Goal: Task Accomplishment & Management: Complete application form

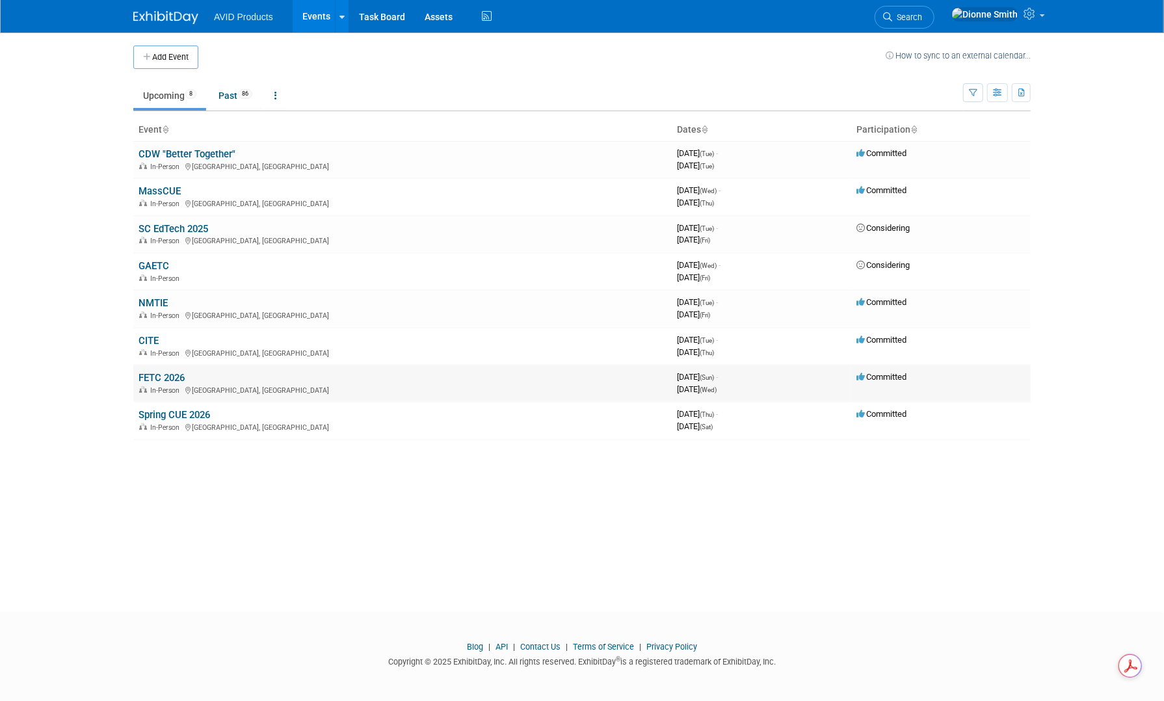
click at [165, 378] on link "FETC 2026" at bounding box center [161, 378] width 46 height 12
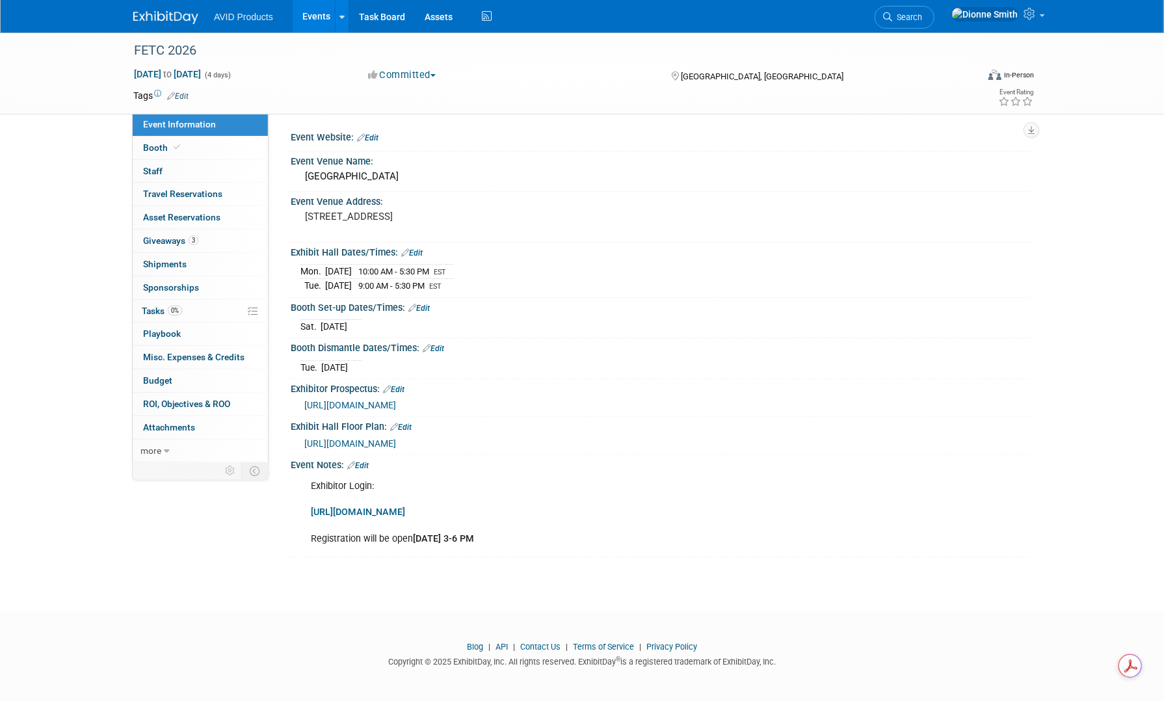
click at [174, 23] on img at bounding box center [165, 17] width 65 height 13
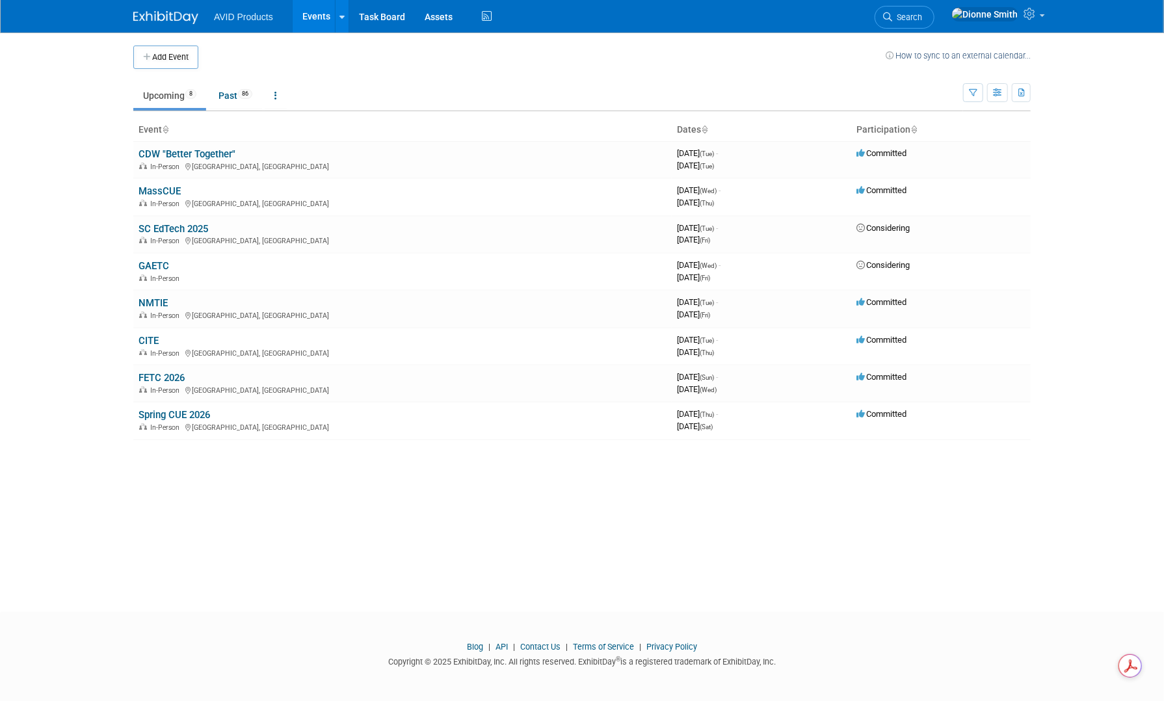
click at [162, 53] on button "Add Event" at bounding box center [165, 57] width 65 height 23
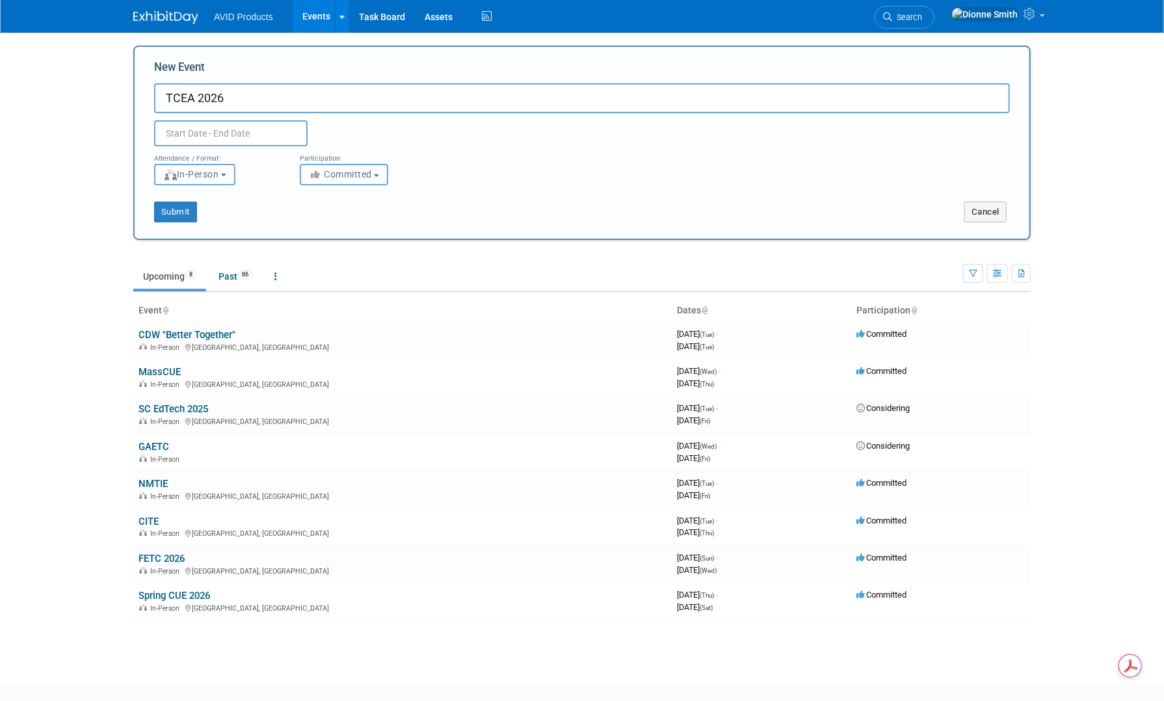
type input "TCEA 2026"
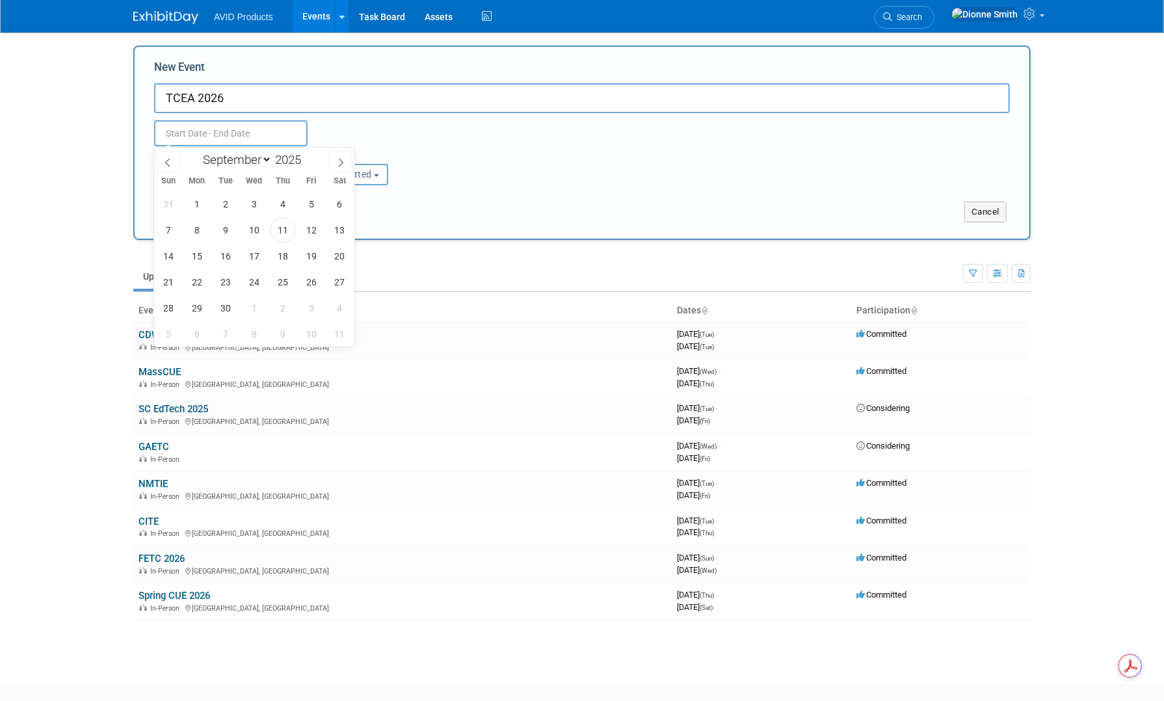
click at [234, 127] on input "text" at bounding box center [230, 133] width 153 height 26
click at [263, 158] on select "January February March April May June July August September October November De…" at bounding box center [234, 159] width 75 height 16
select select "0"
click at [197, 151] on select "January February March April May June July August September October November De…" at bounding box center [234, 159] width 75 height 16
click at [291, 162] on input "2025" at bounding box center [291, 159] width 39 height 15
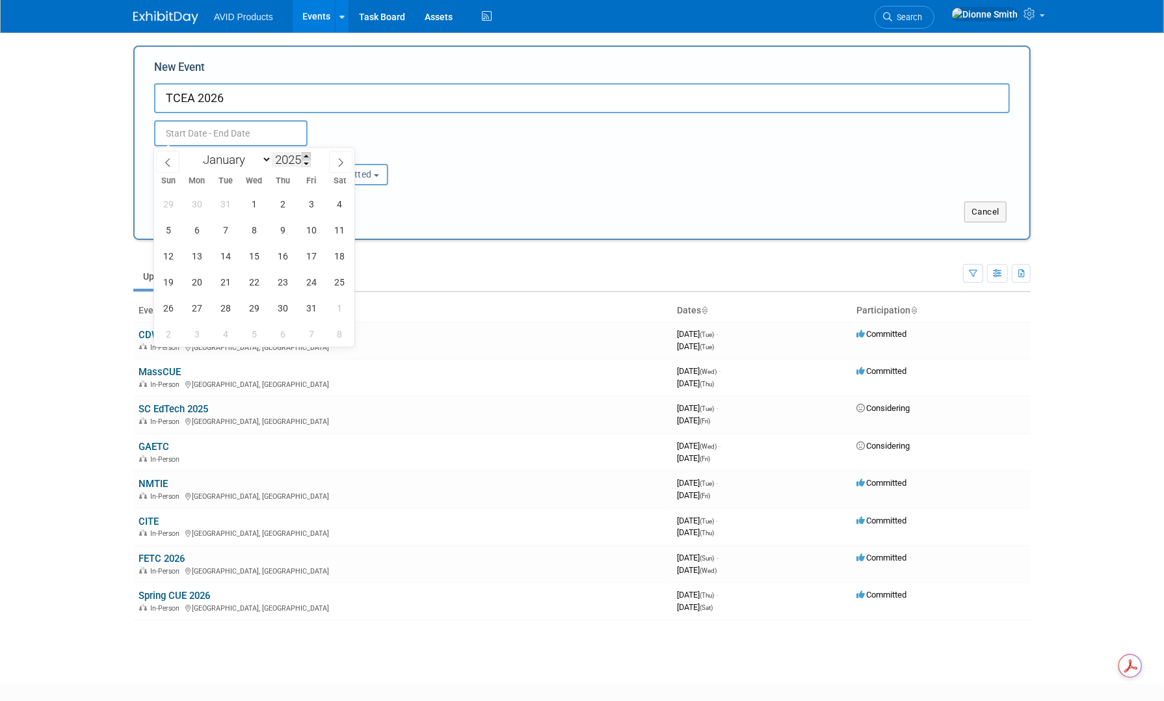
click at [307, 157] on span at bounding box center [306, 156] width 9 height 8
type input "2026"
click at [338, 309] on span "31" at bounding box center [339, 307] width 25 height 25
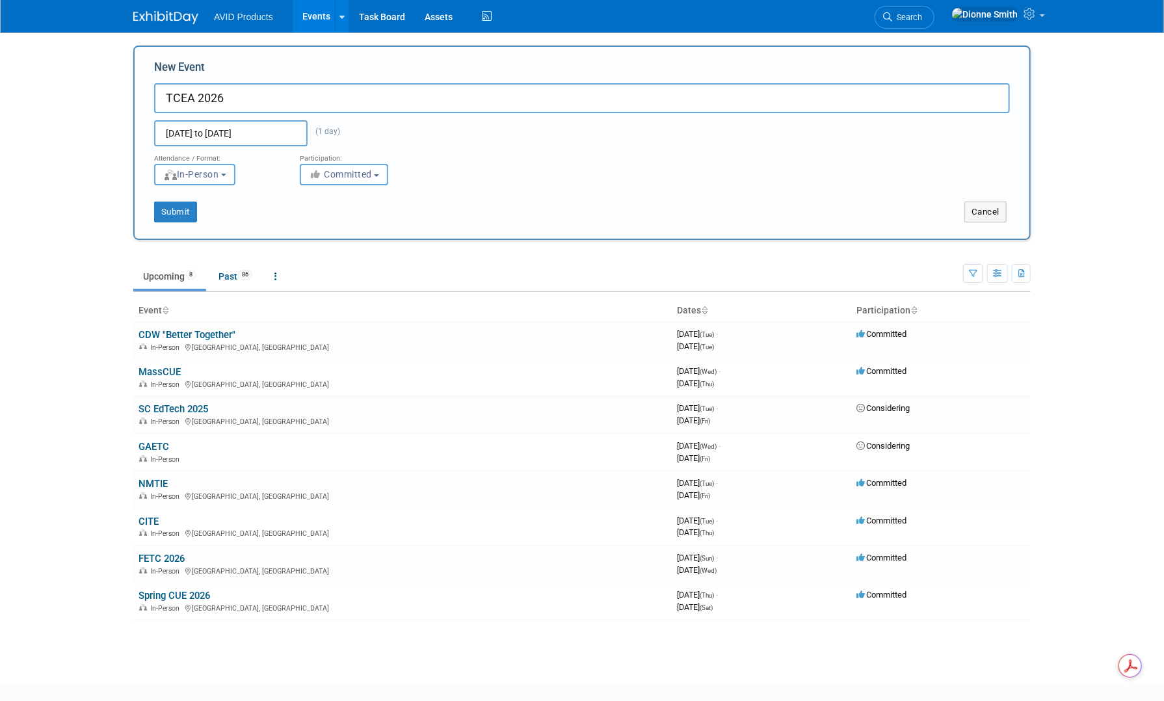
click at [270, 138] on input "Jan 31, 2026 to Jan 31, 2026" at bounding box center [230, 133] width 153 height 26
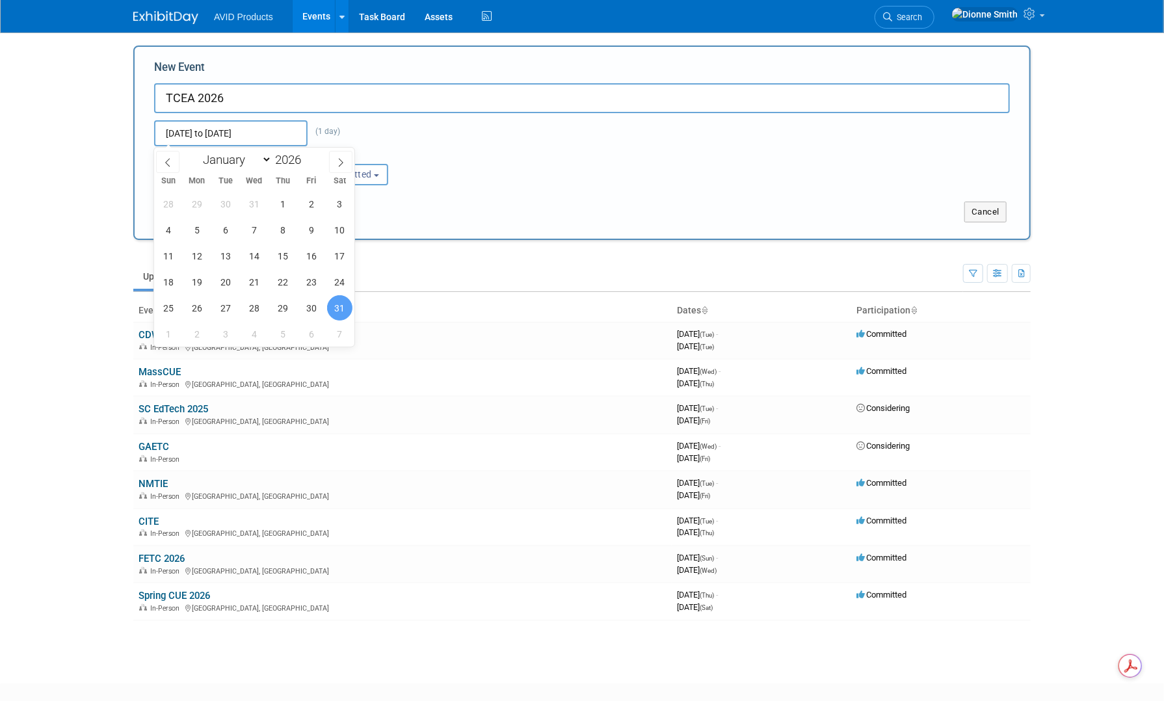
click at [336, 308] on span "31" at bounding box center [339, 307] width 25 height 25
click at [256, 334] on span "4" at bounding box center [253, 333] width 25 height 25
type input "Jan 31, 2026 to Feb 4, 2026"
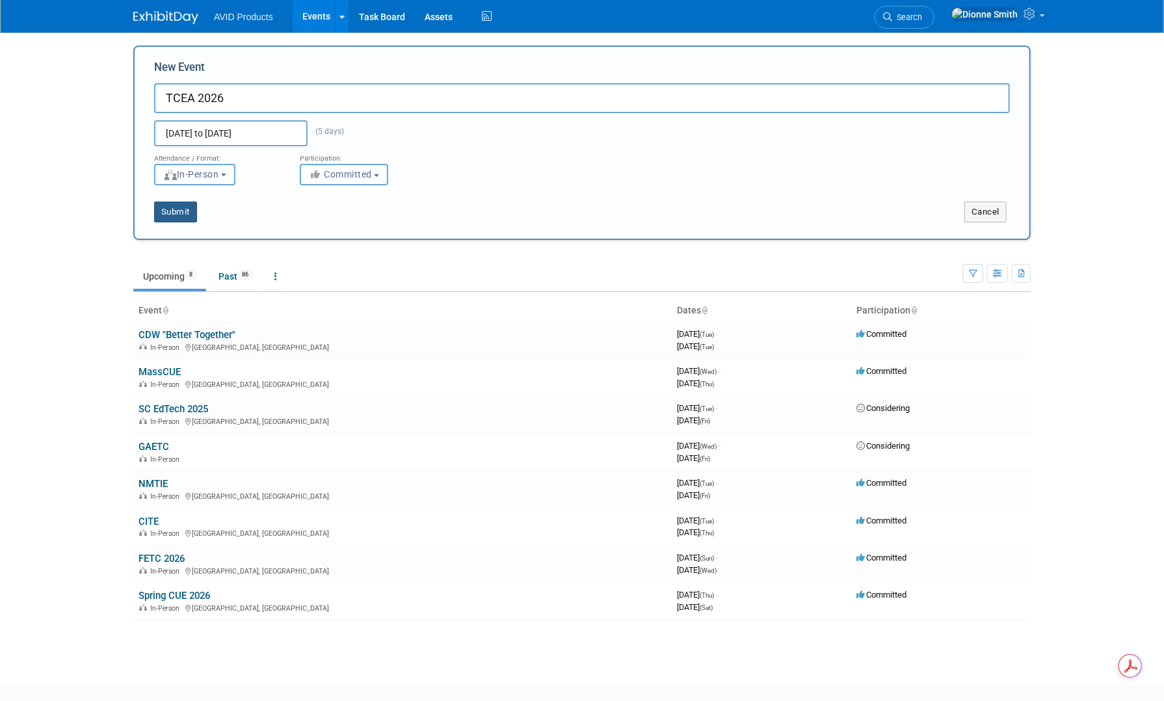
click at [184, 209] on button "Submit" at bounding box center [175, 212] width 43 height 21
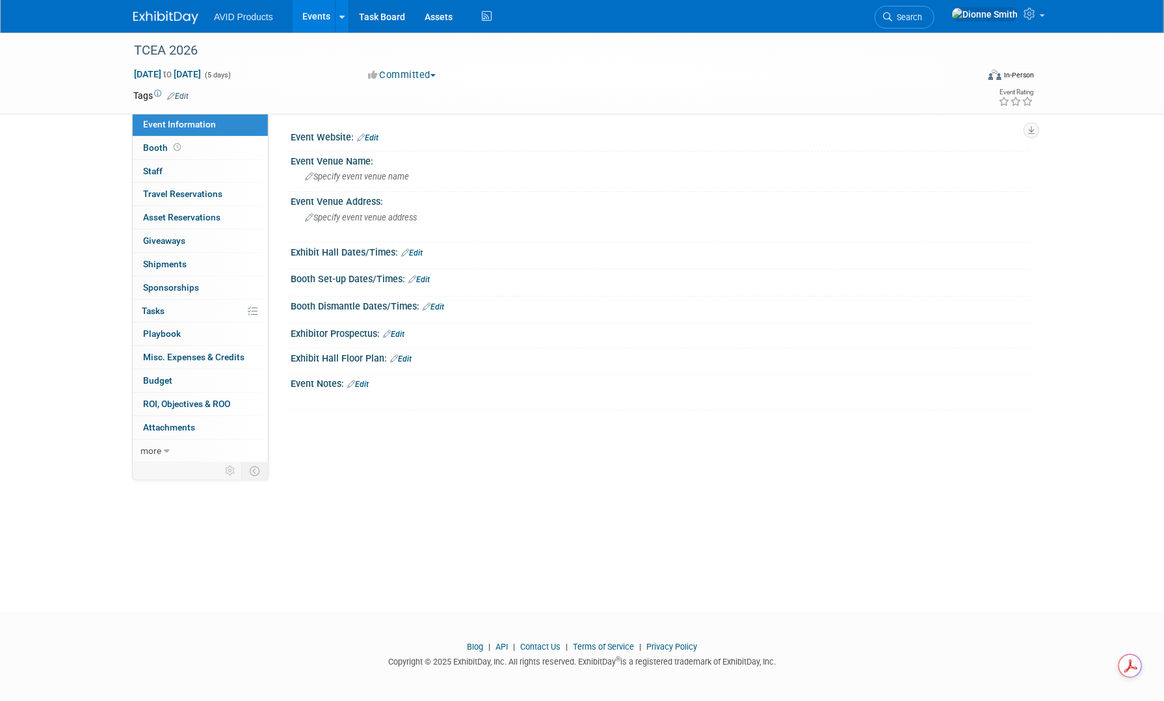
click at [375, 136] on link "Edit" at bounding box center [367, 137] width 21 height 9
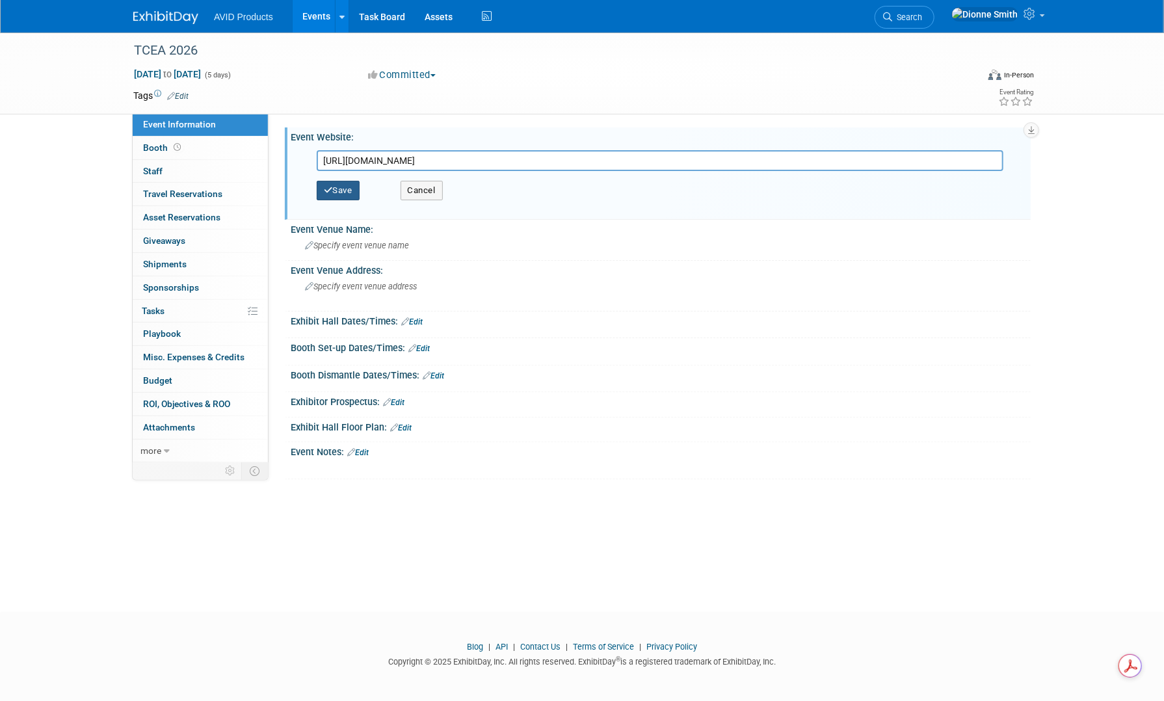
type input "[URL][DOMAIN_NAME]"
click at [356, 197] on button "Save" at bounding box center [338, 191] width 43 height 20
